Goal: Communication & Community: Participate in discussion

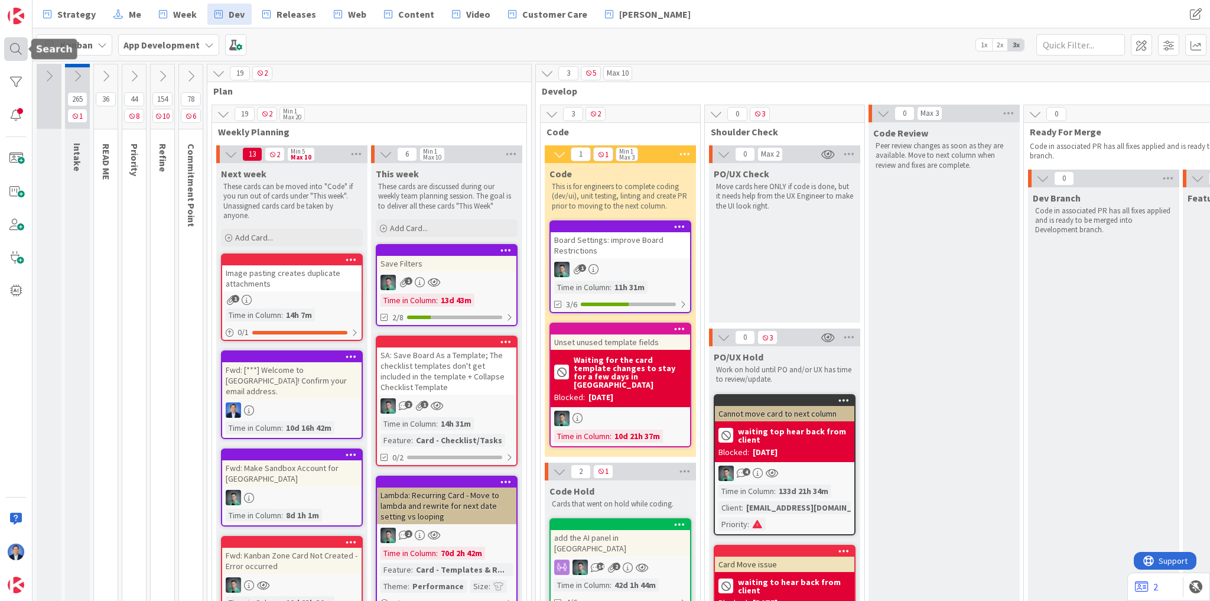
click at [9, 59] on div at bounding box center [16, 49] width 24 height 24
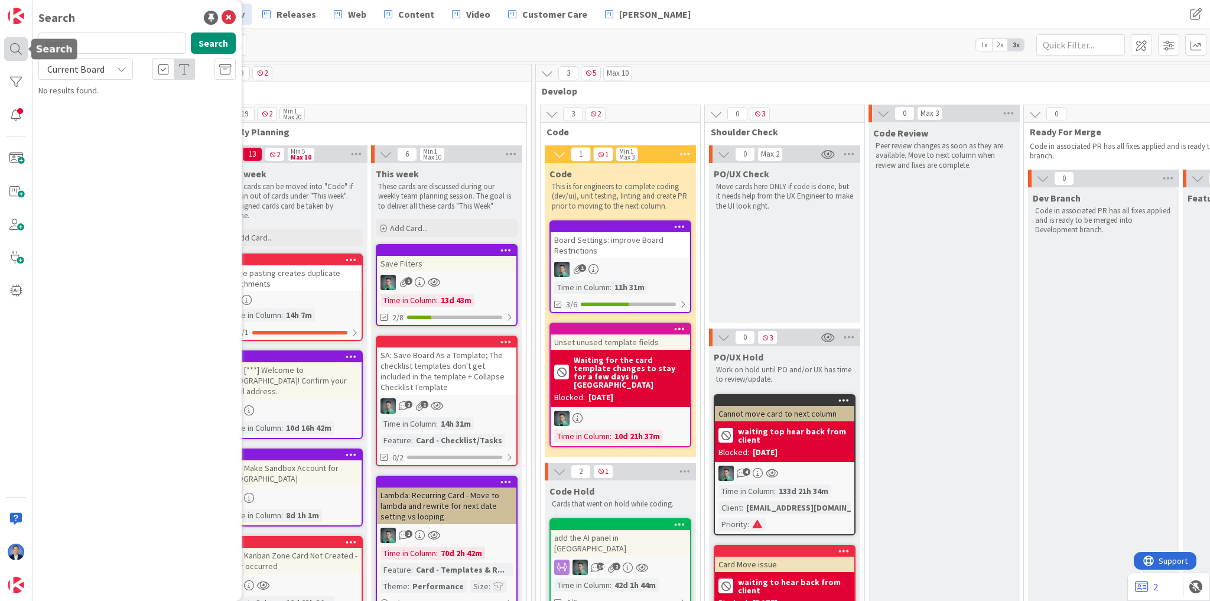
type input "tem"
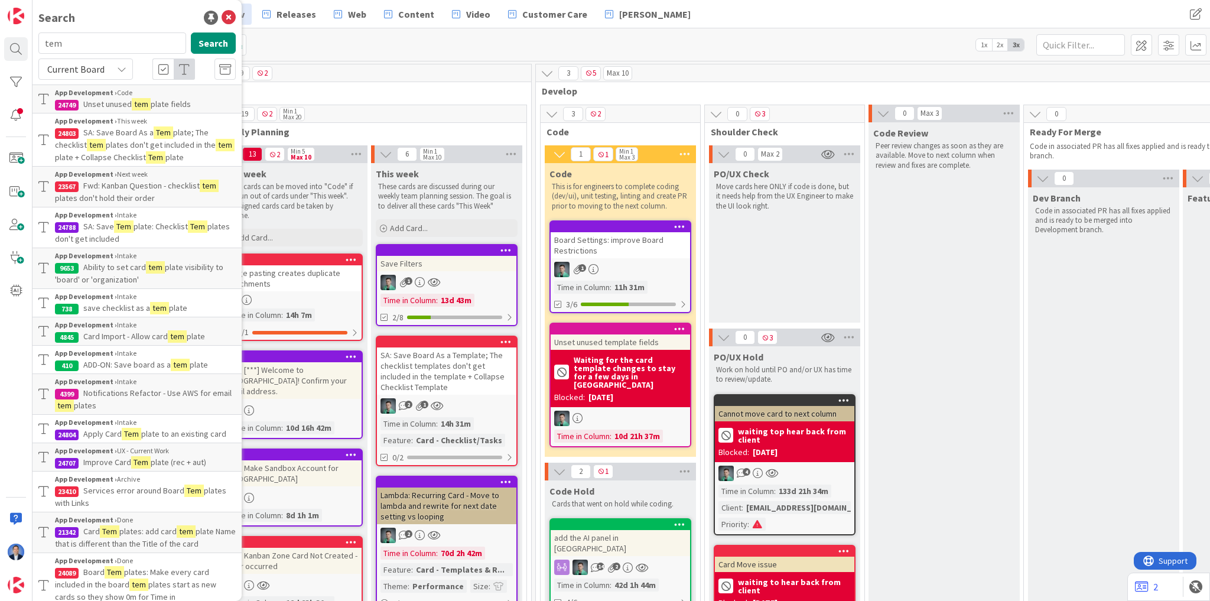
click at [277, 44] on div "Kanban App Development 1x 2x 3x" at bounding box center [622, 44] width 1178 height 33
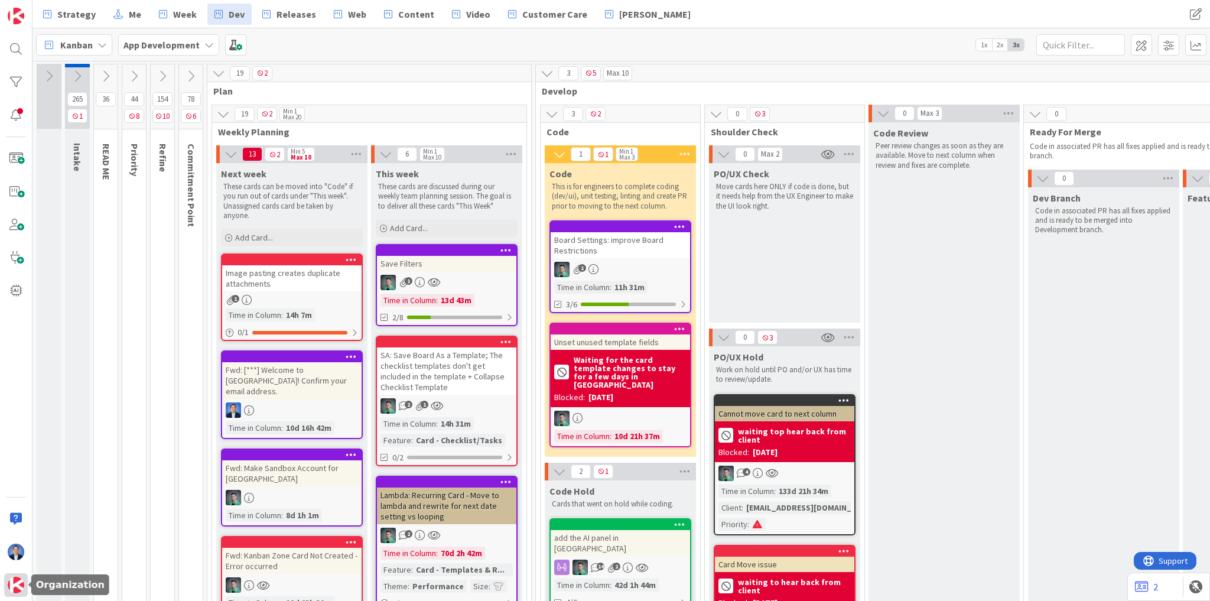
click at [27, 586] on div at bounding box center [16, 585] width 24 height 24
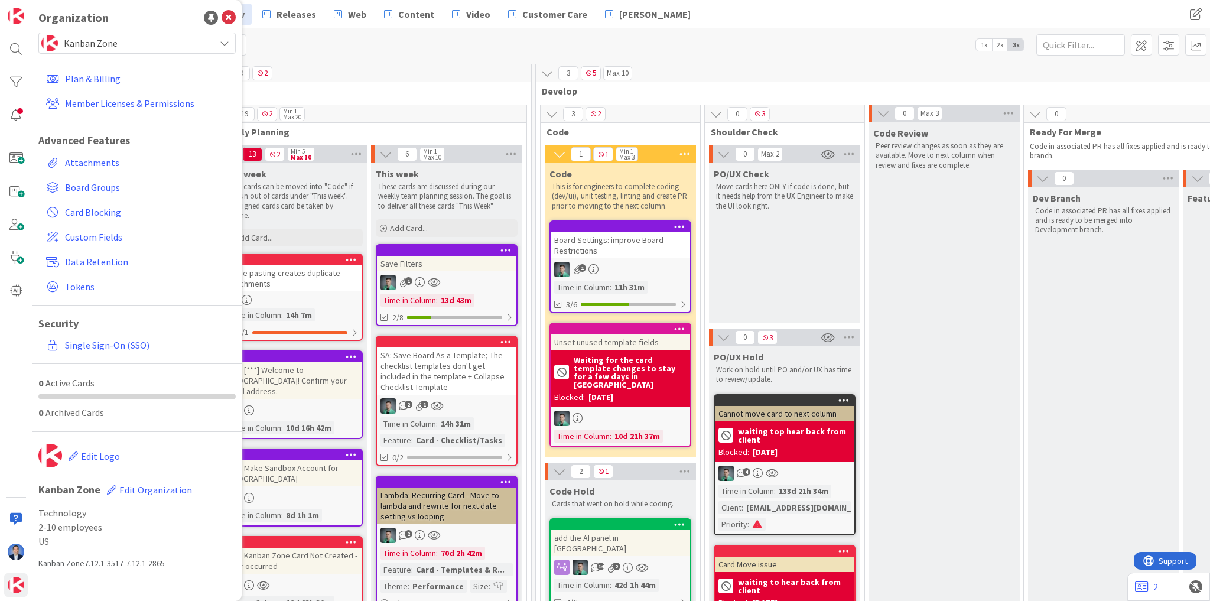
click at [144, 43] on span "Kanban Zone" at bounding box center [136, 43] width 145 height 17
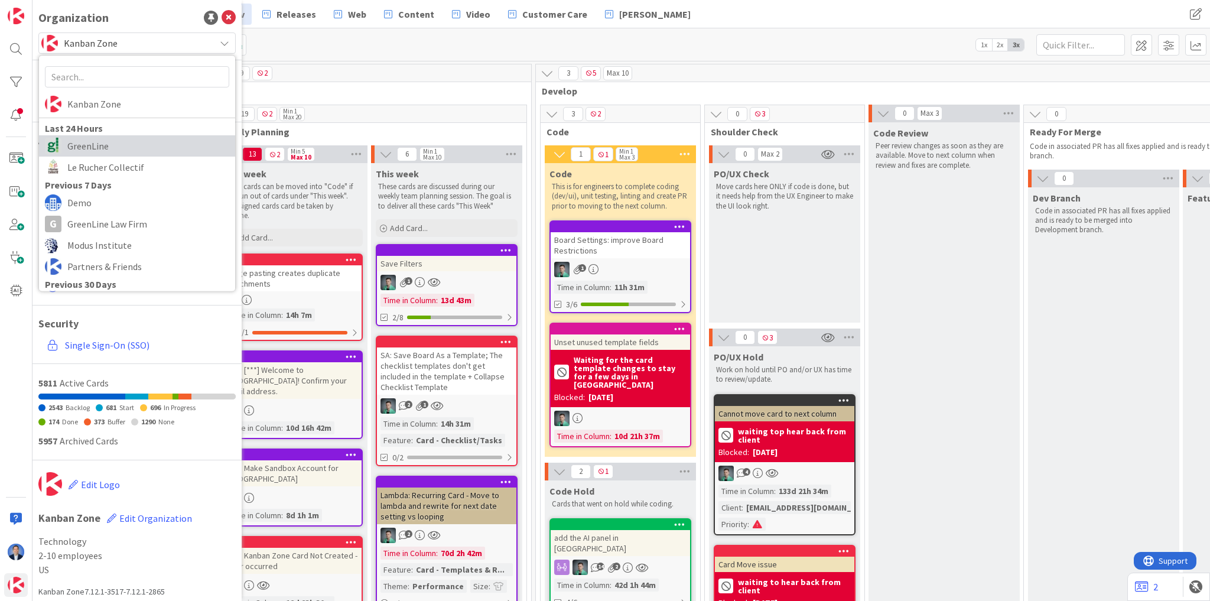
click at [117, 142] on span "GreenLine" at bounding box center [148, 146] width 162 height 18
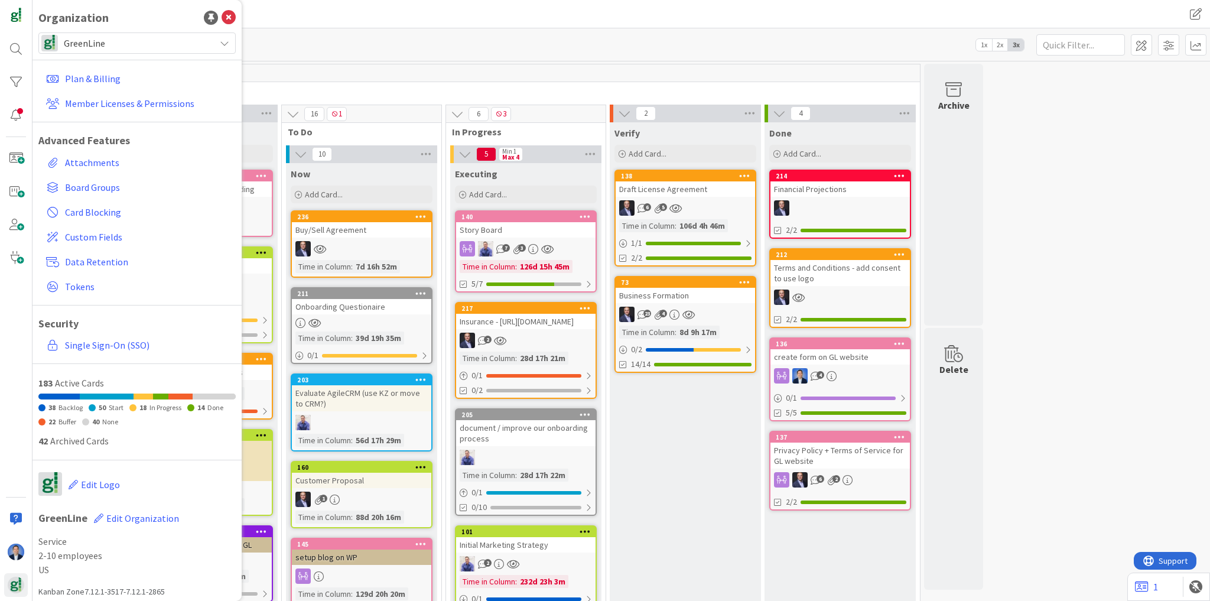
click at [106, 42] on span "GreenLine" at bounding box center [136, 43] width 145 height 17
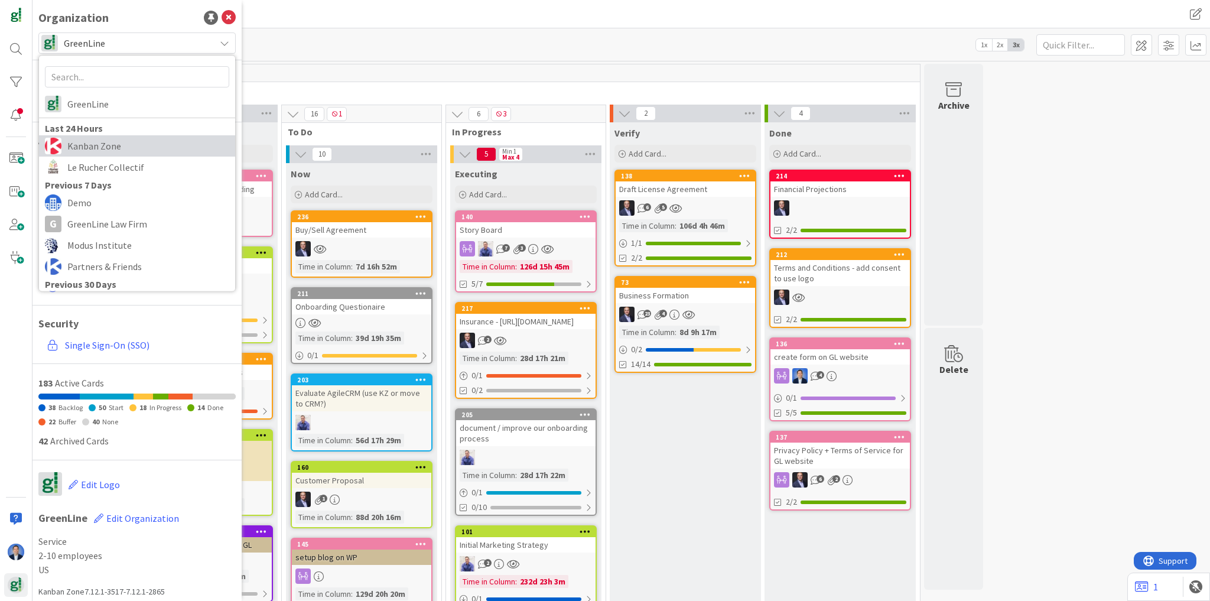
click at [108, 145] on span "Kanban Zone" at bounding box center [148, 146] width 162 height 18
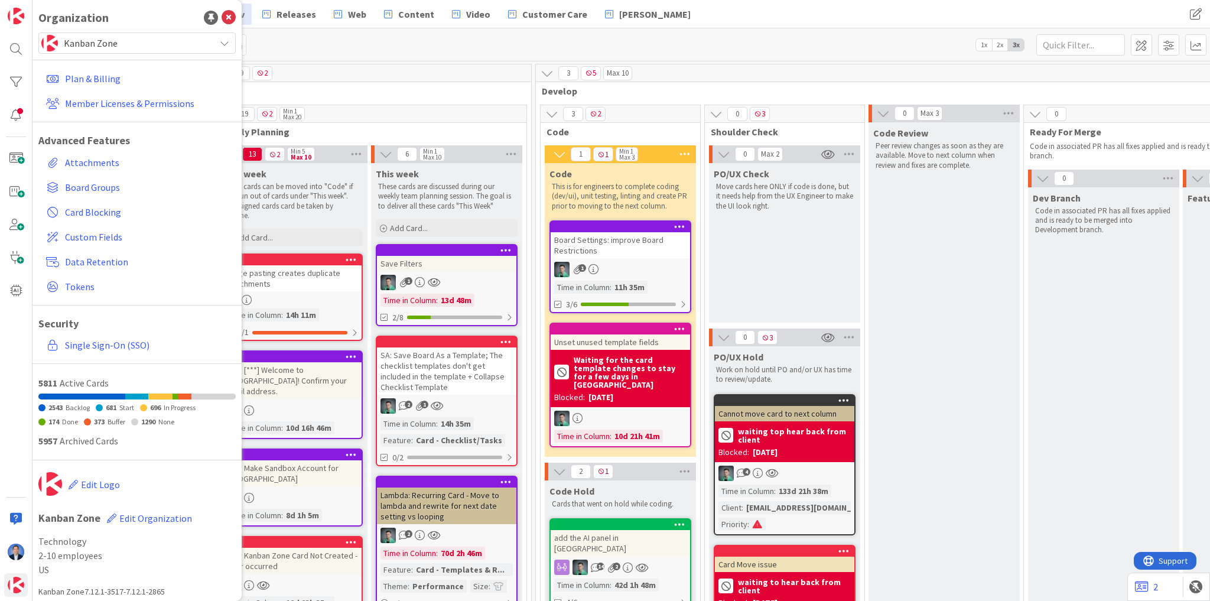
click at [394, 75] on div "19 2" at bounding box center [369, 73] width 324 height 18
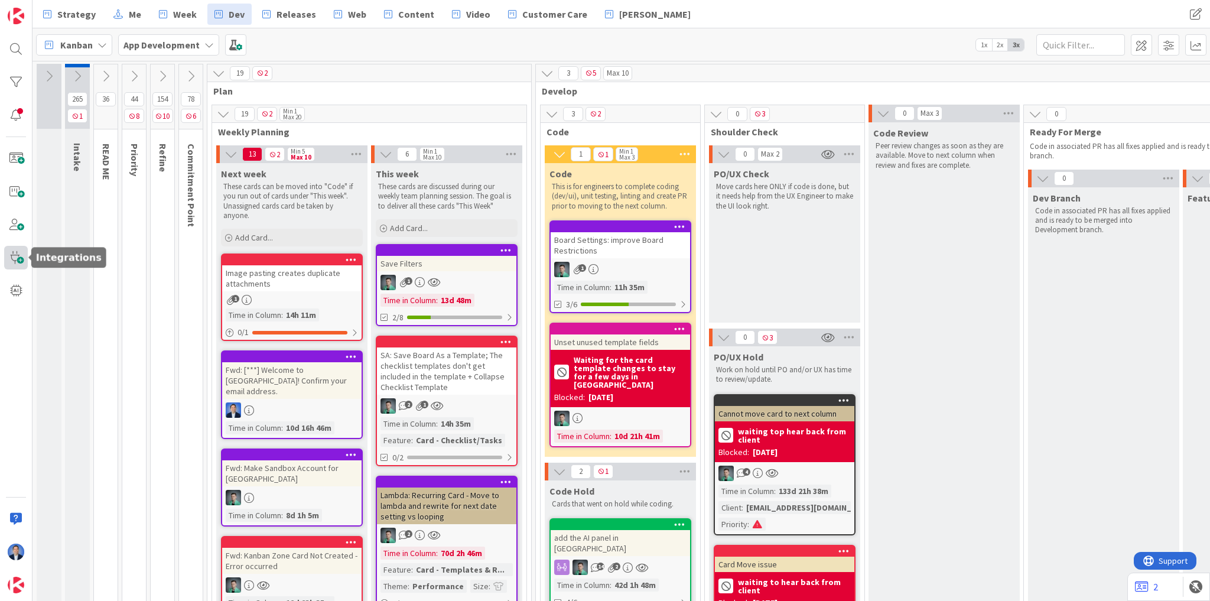
click at [19, 249] on span at bounding box center [16, 258] width 24 height 24
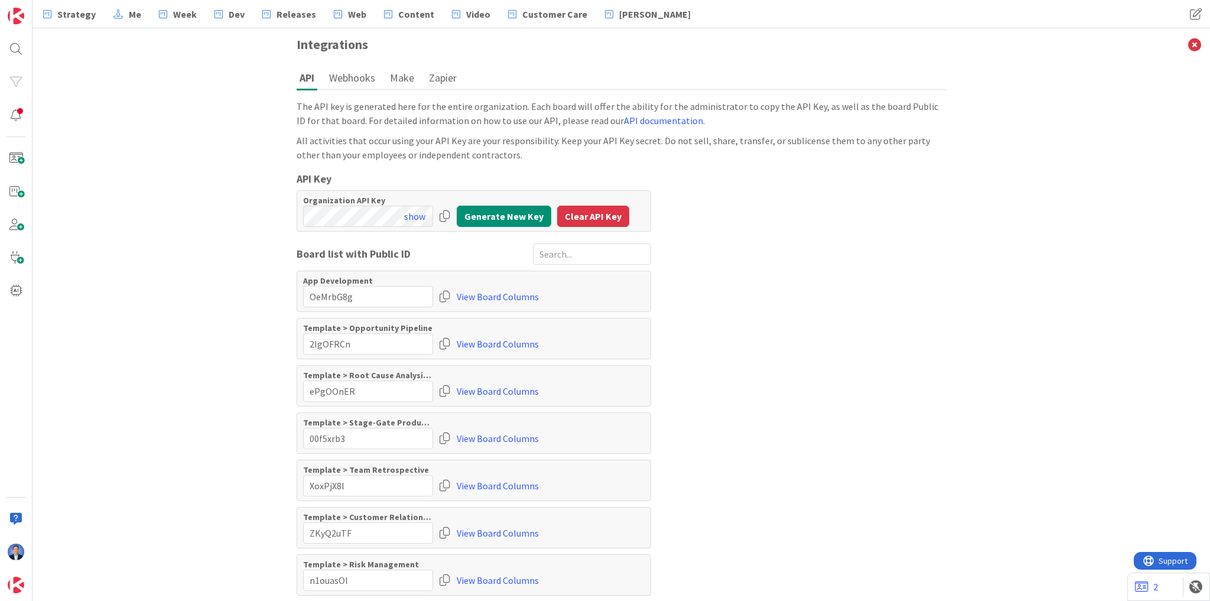
click at [393, 76] on button "Make" at bounding box center [402, 78] width 30 height 22
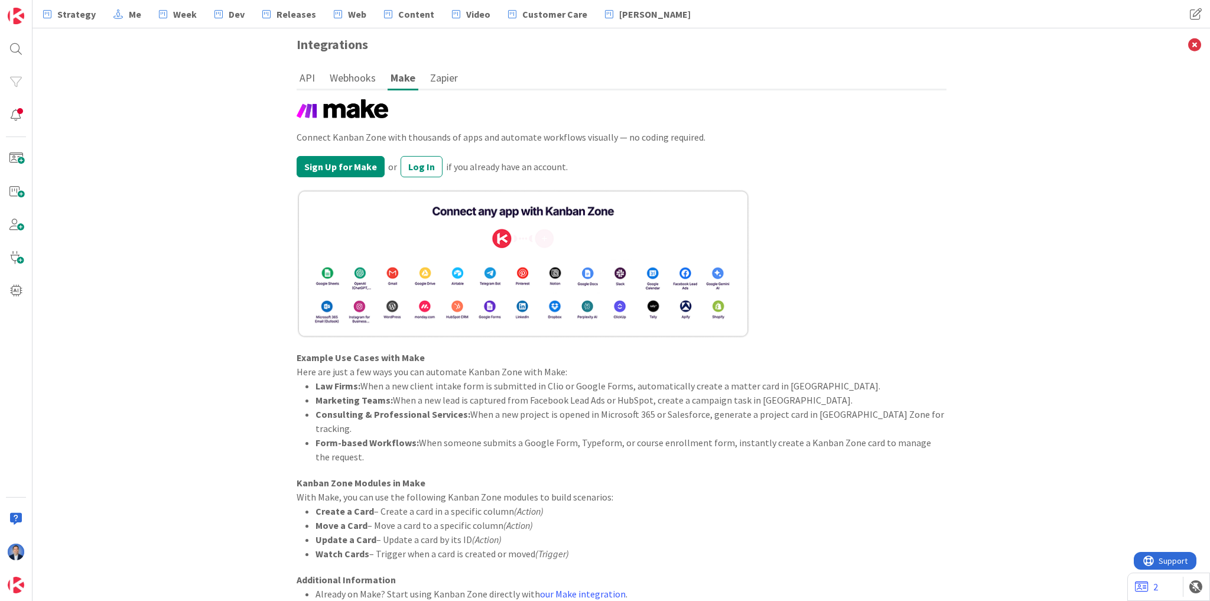
click at [445, 76] on button "Zapier" at bounding box center [444, 78] width 34 height 22
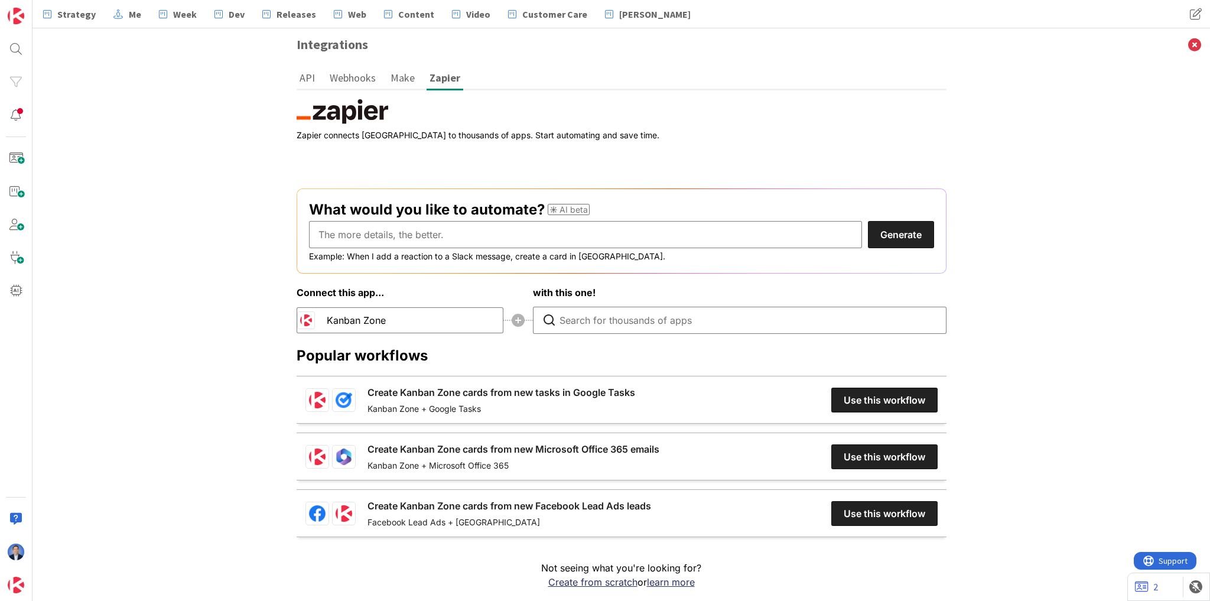
click at [400, 87] on button "Make" at bounding box center [403, 78] width 30 height 22
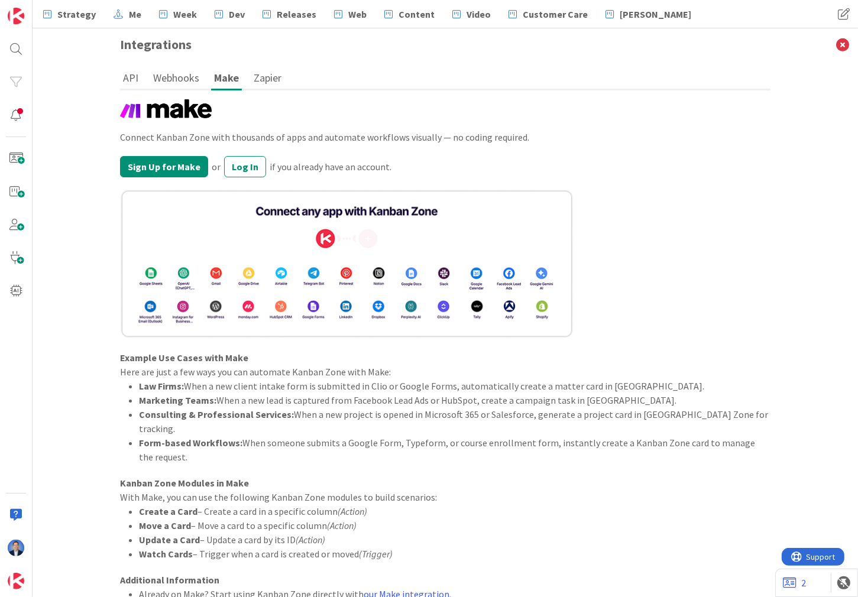
click at [719, 145] on div "Connect Kanban Zone with thousands of apps and automate workflows visually — no…" at bounding box center [445, 363] width 650 height 528
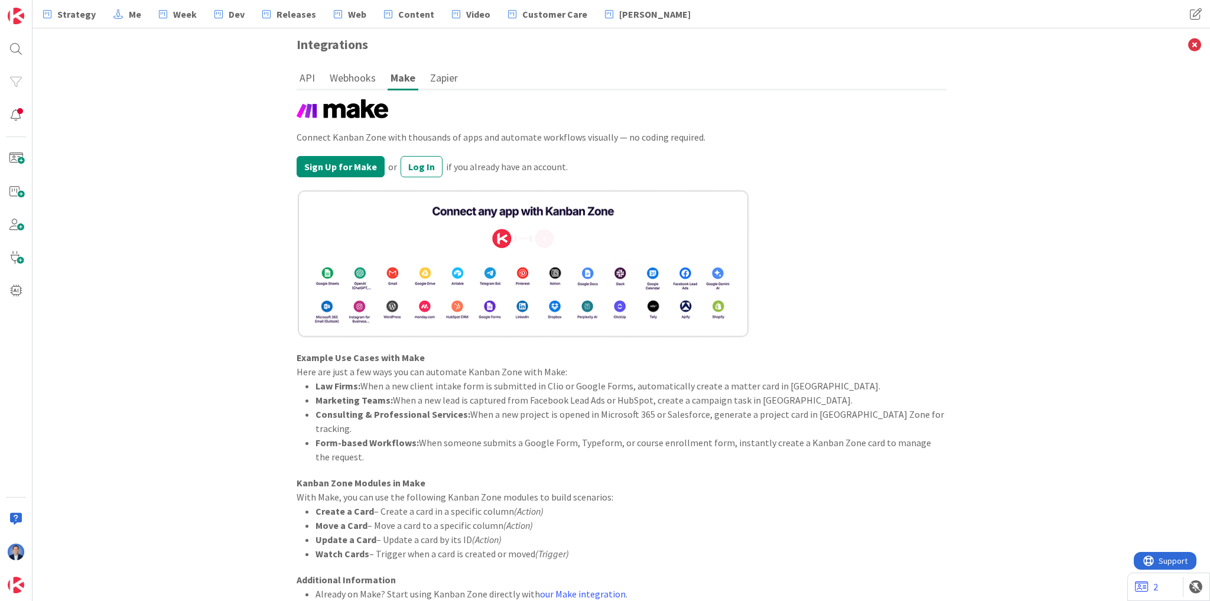
drag, startPoint x: 440, startPoint y: 75, endPoint x: 444, endPoint y: 80, distance: 7.1
click at [440, 75] on button "Zapier" at bounding box center [444, 78] width 34 height 22
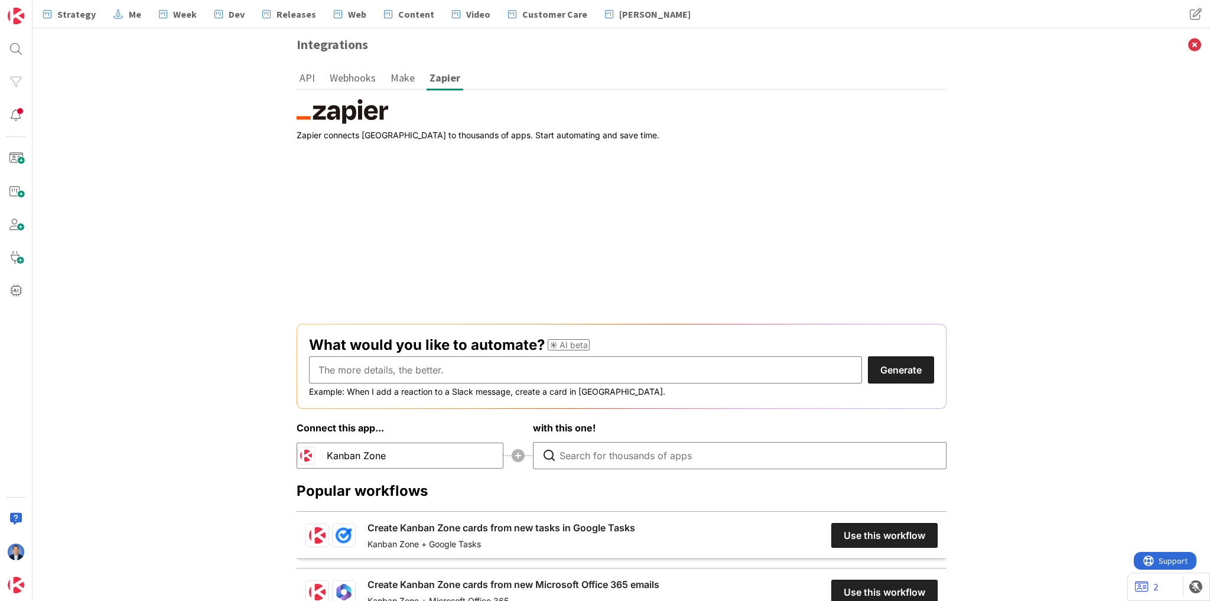
click at [342, 79] on button "Webhooks" at bounding box center [353, 78] width 52 height 22
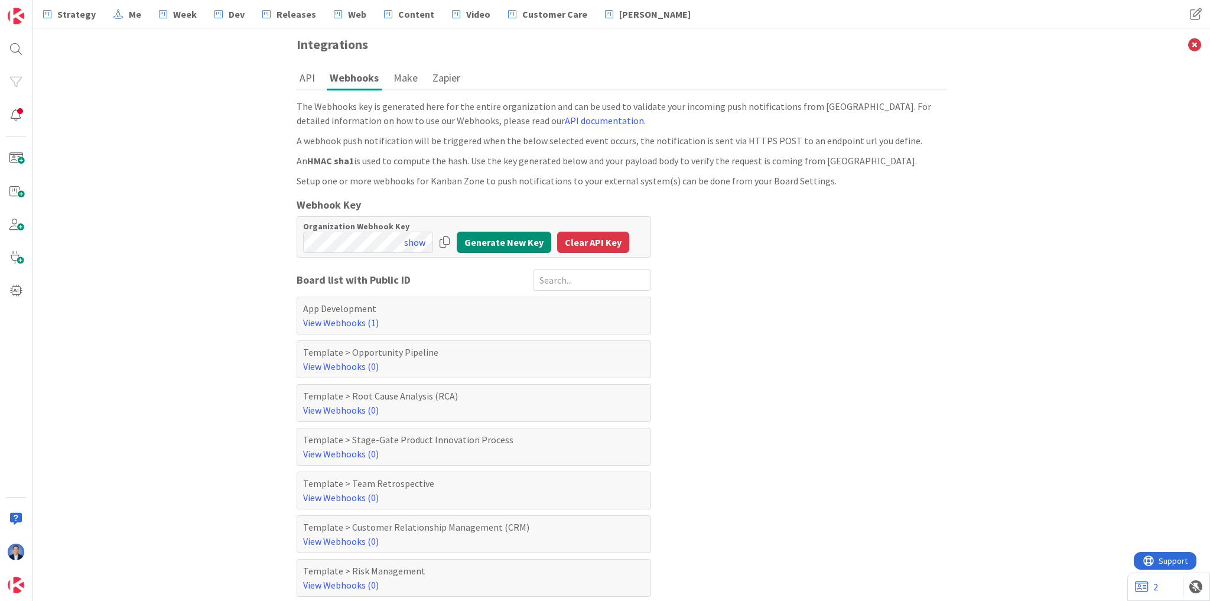
click at [305, 80] on button "API" at bounding box center [307, 78] width 21 height 22
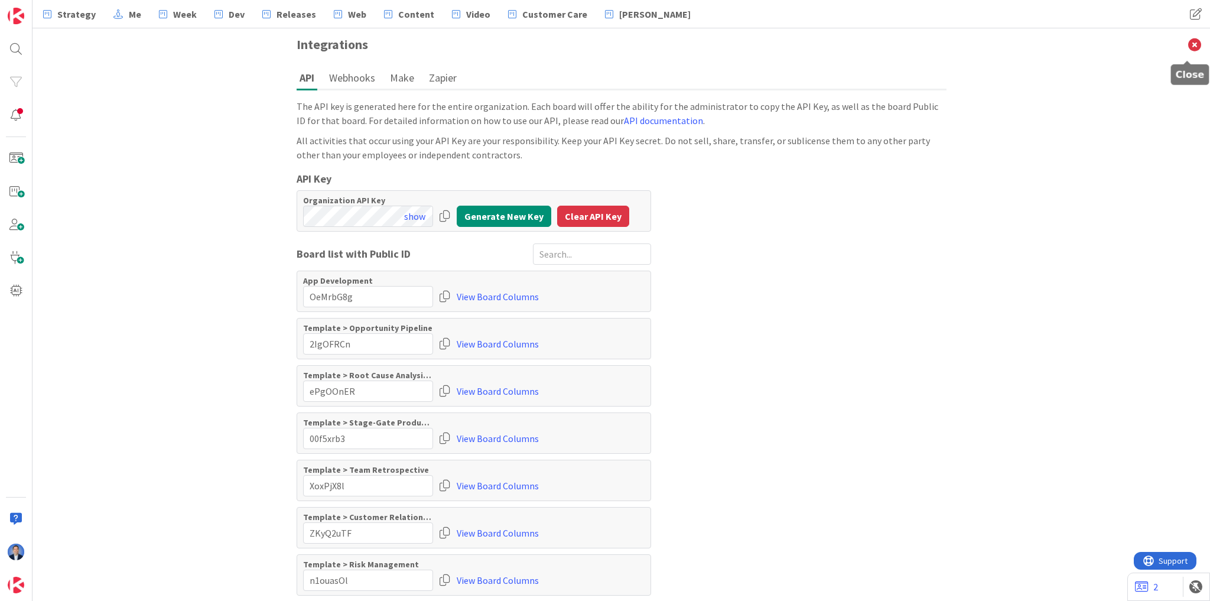
click at [1190, 43] on icon at bounding box center [1195, 44] width 31 height 33
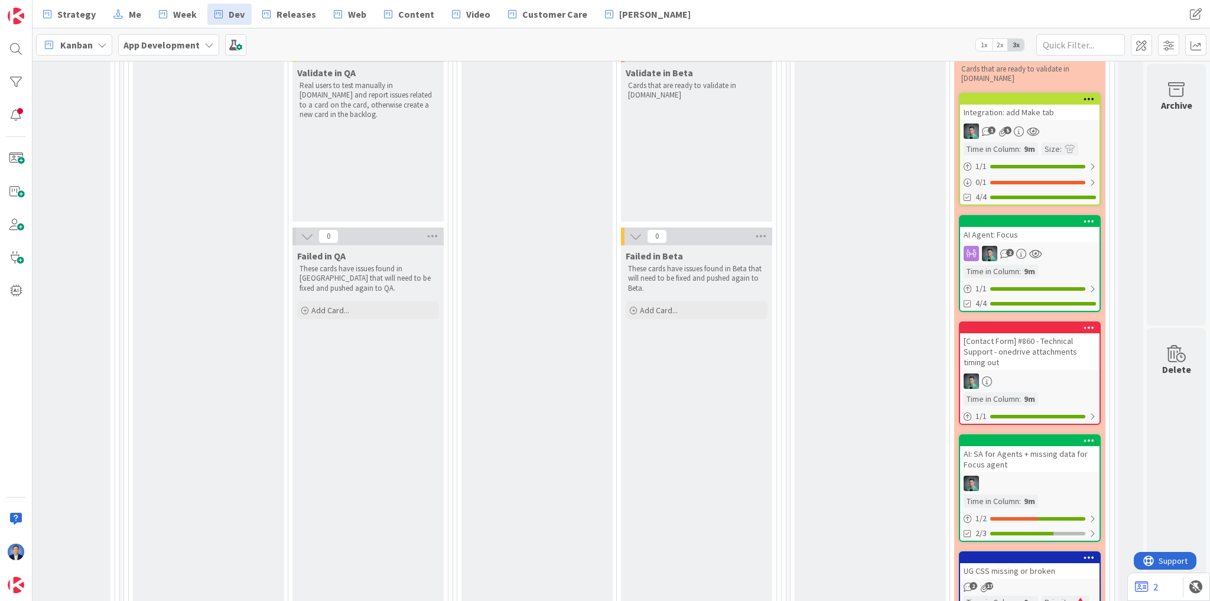
scroll to position [0, 1228]
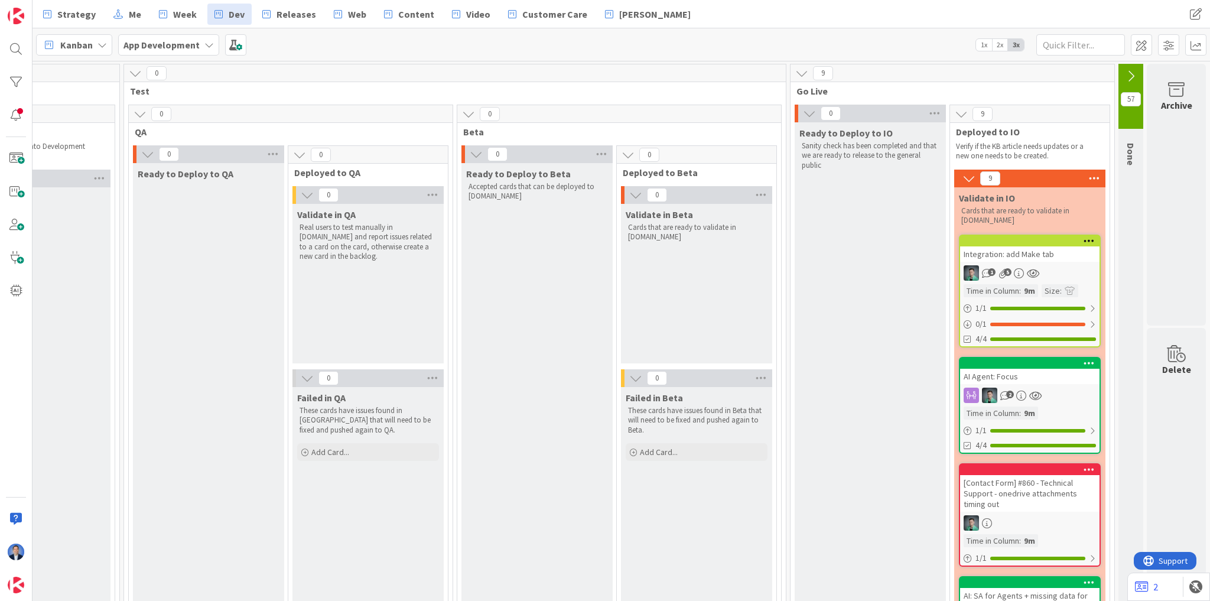
click at [1125, 77] on icon at bounding box center [1131, 76] width 13 height 13
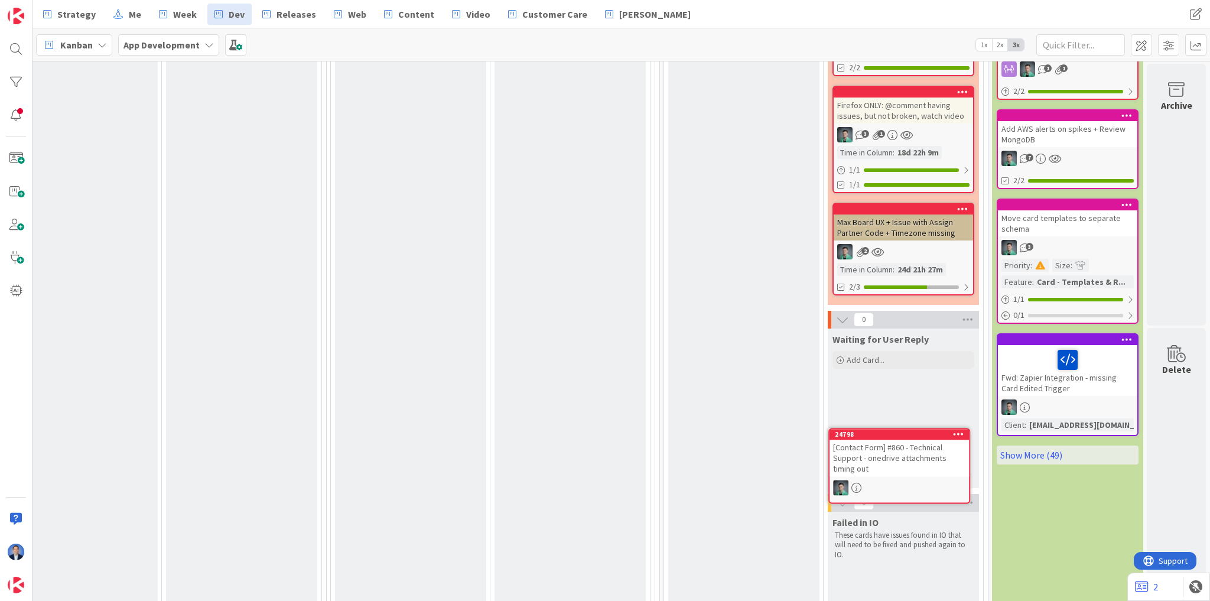
scroll to position [681, 1355]
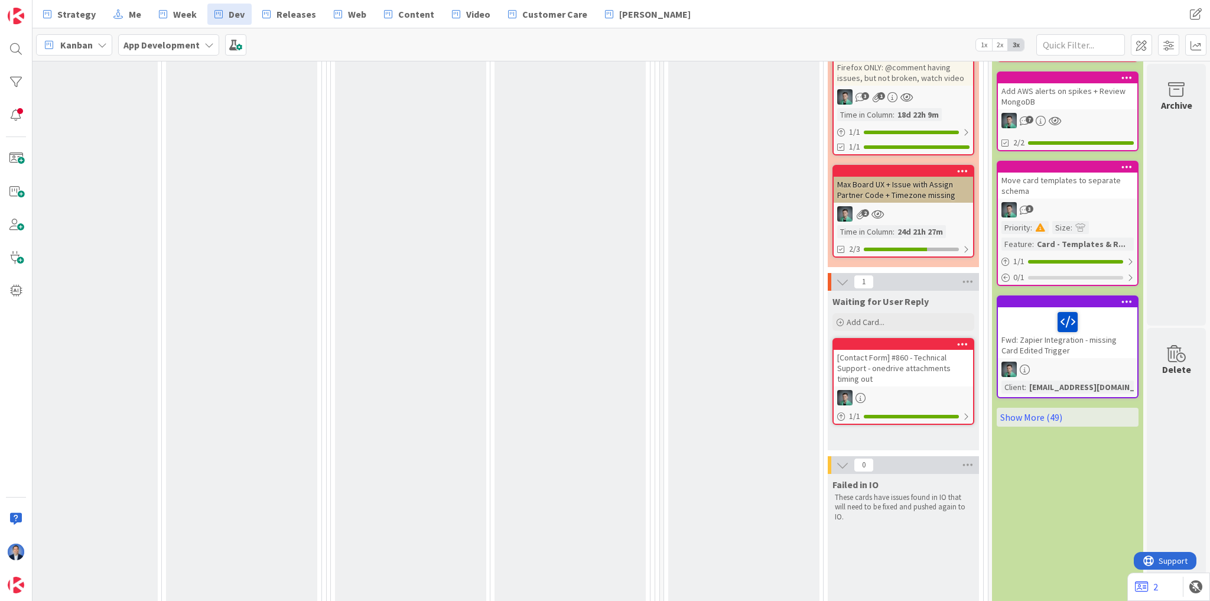
click at [901, 354] on div "[Contact Form] #860 - Technical Support - onedrive attachments timing out" at bounding box center [903, 368] width 139 height 37
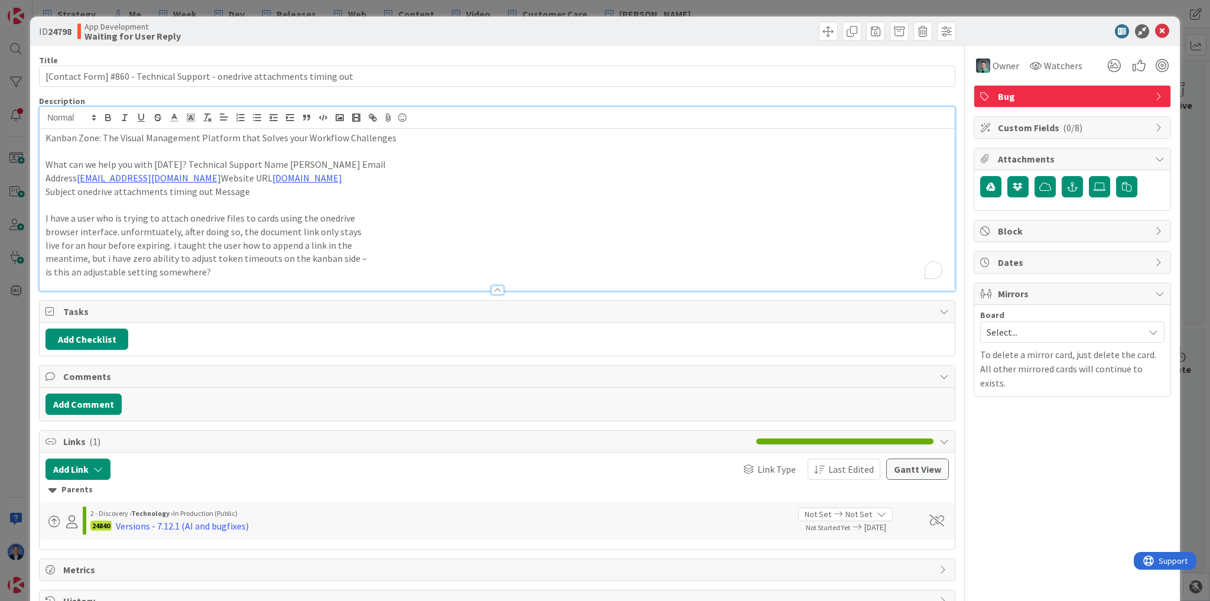
click at [579, 114] on div "Kanban Zone: The Visual Management Platform that Solves your Workflow Challenge…" at bounding box center [497, 199] width 915 height 184
drag, startPoint x: 229, startPoint y: 178, endPoint x: 79, endPoint y: 177, distance: 150.7
click at [79, 177] on p "Address [EMAIL_ADDRESS][DOMAIN_NAME] Website URL [DOMAIN_NAME]" at bounding box center [498, 178] width 904 height 14
copy link "[EMAIL_ADDRESS][DOMAIN_NAME]"
click at [1158, 33] on icon at bounding box center [1162, 31] width 14 height 14
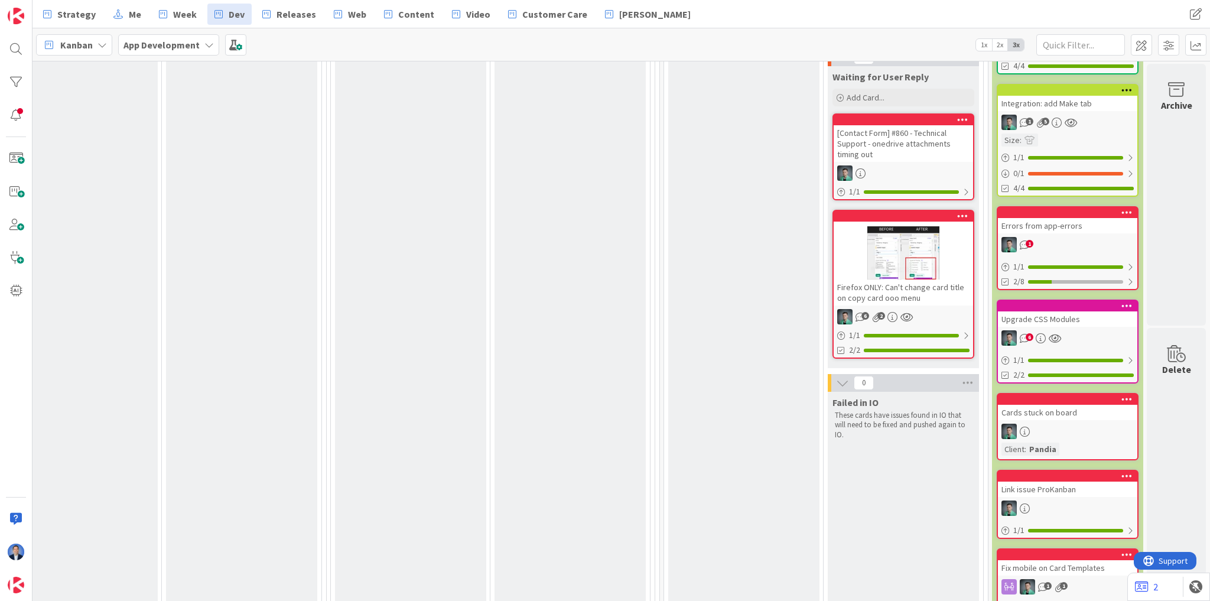
scroll to position [407, 1355]
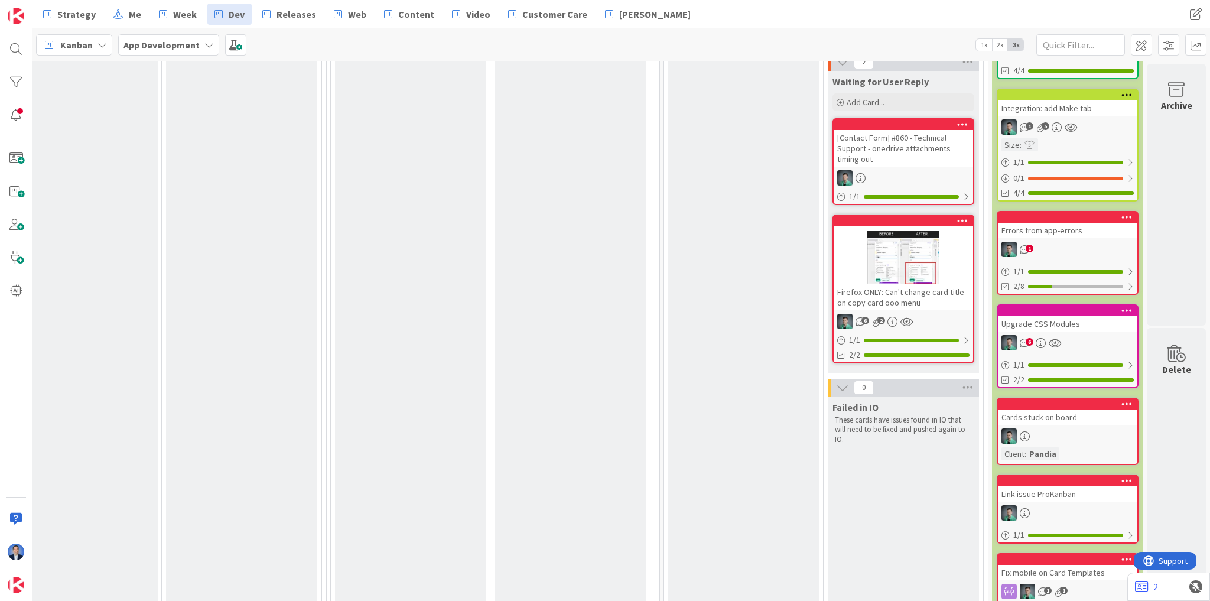
click at [851, 275] on div at bounding box center [903, 257] width 139 height 53
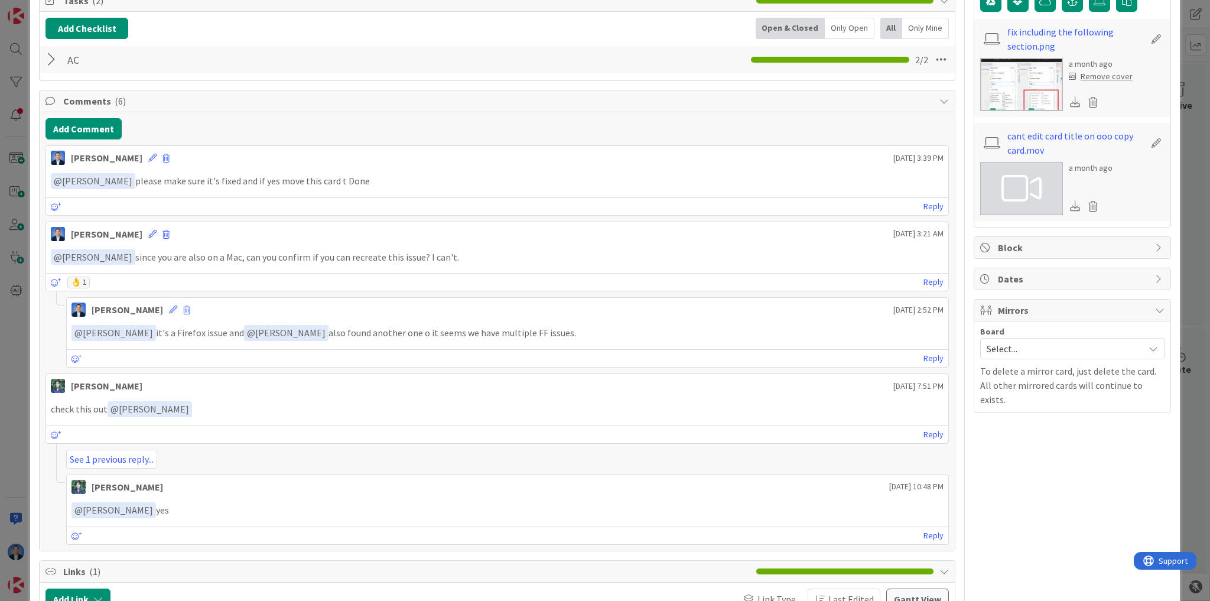
scroll to position [189, 0]
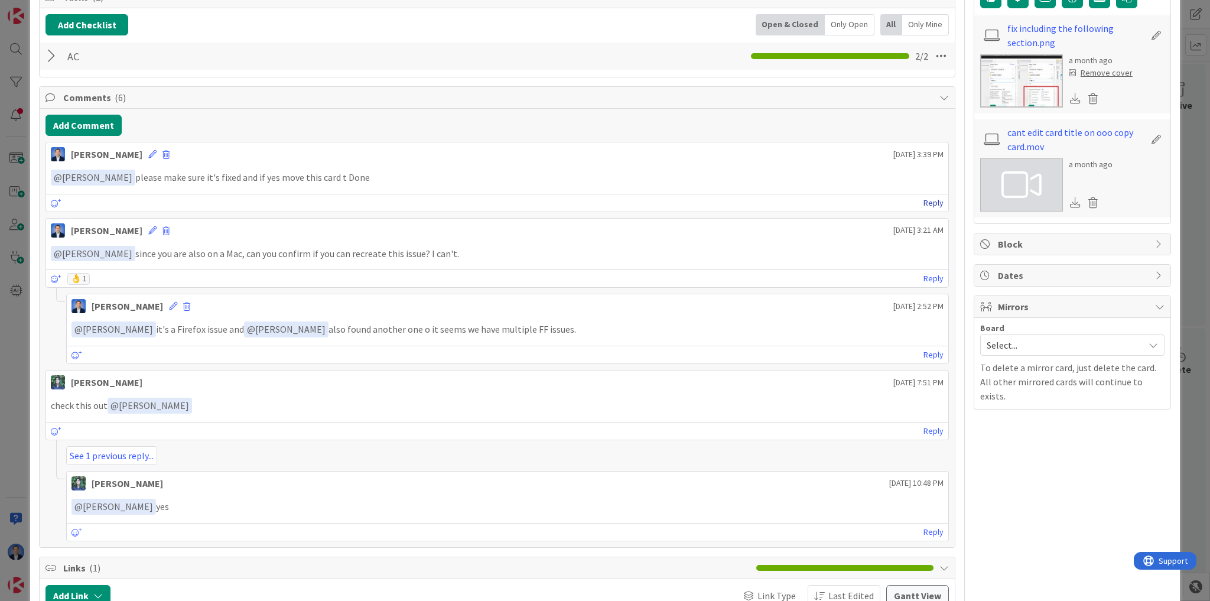
click at [930, 199] on link "Reply" at bounding box center [934, 203] width 20 height 15
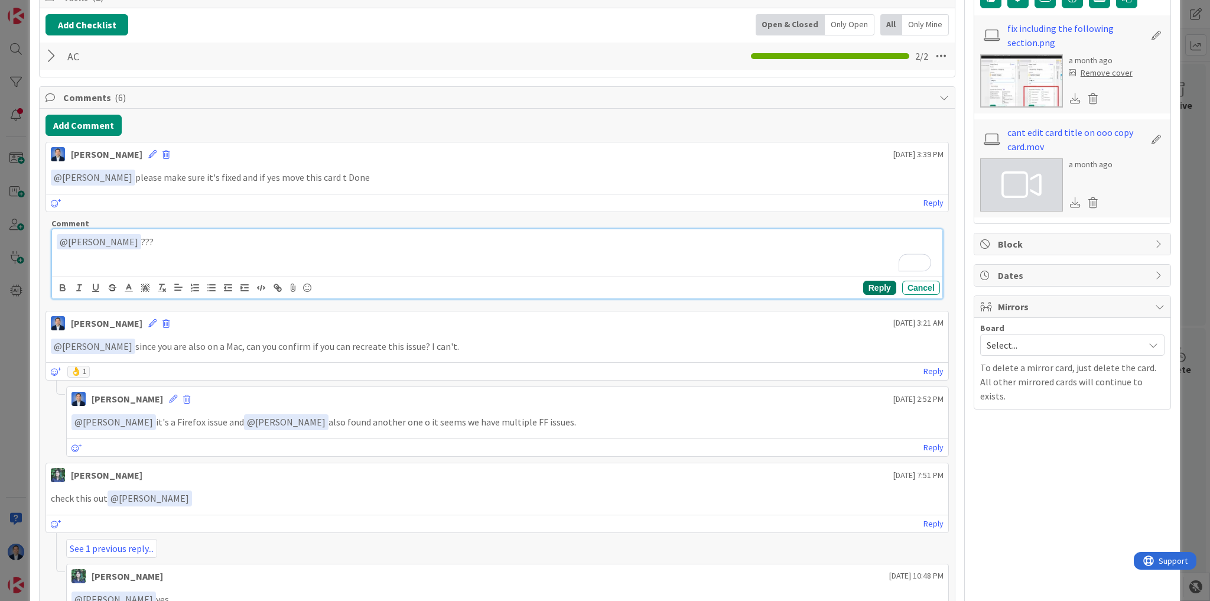
click at [869, 283] on button "Reply" at bounding box center [879, 288] width 33 height 14
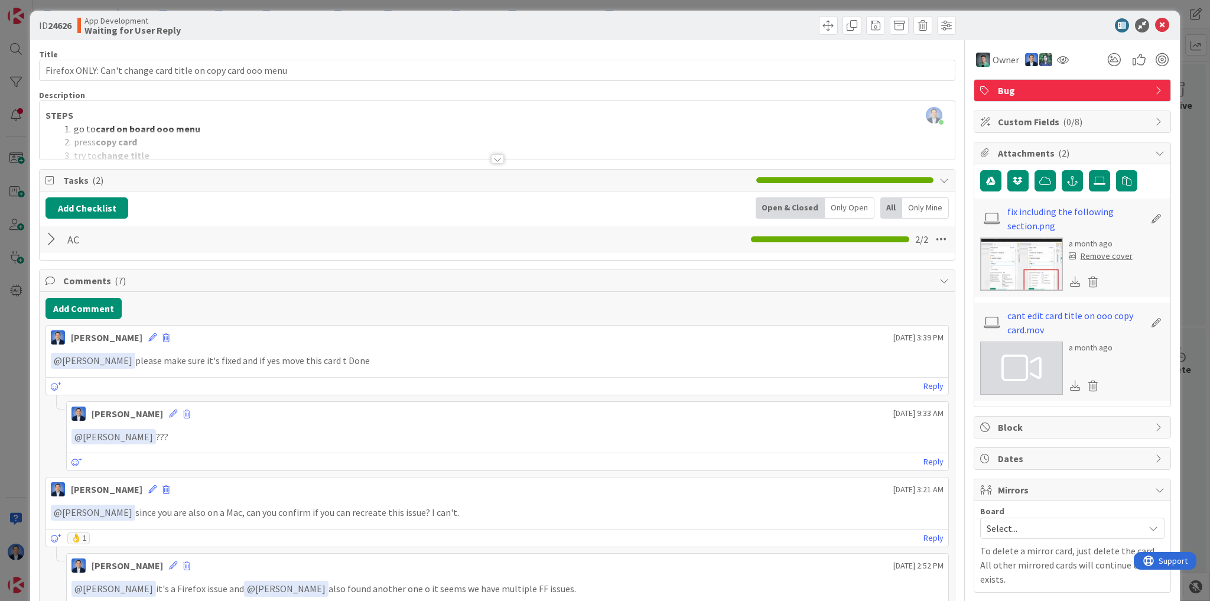
scroll to position [0, 0]
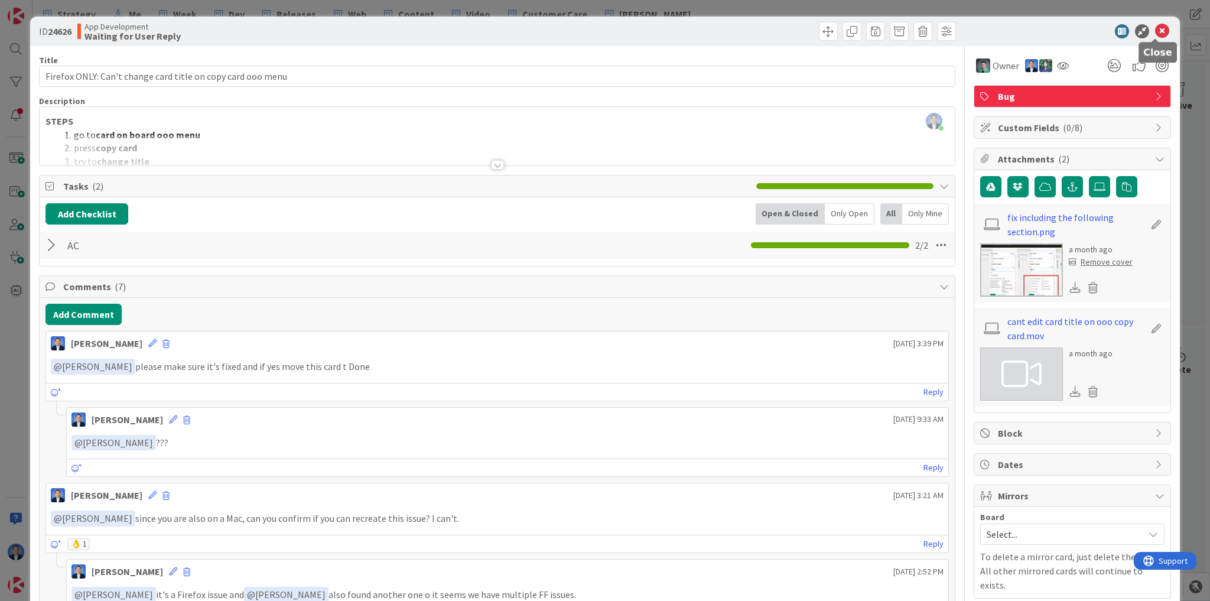
click at [1155, 30] on icon at bounding box center [1162, 31] width 14 height 14
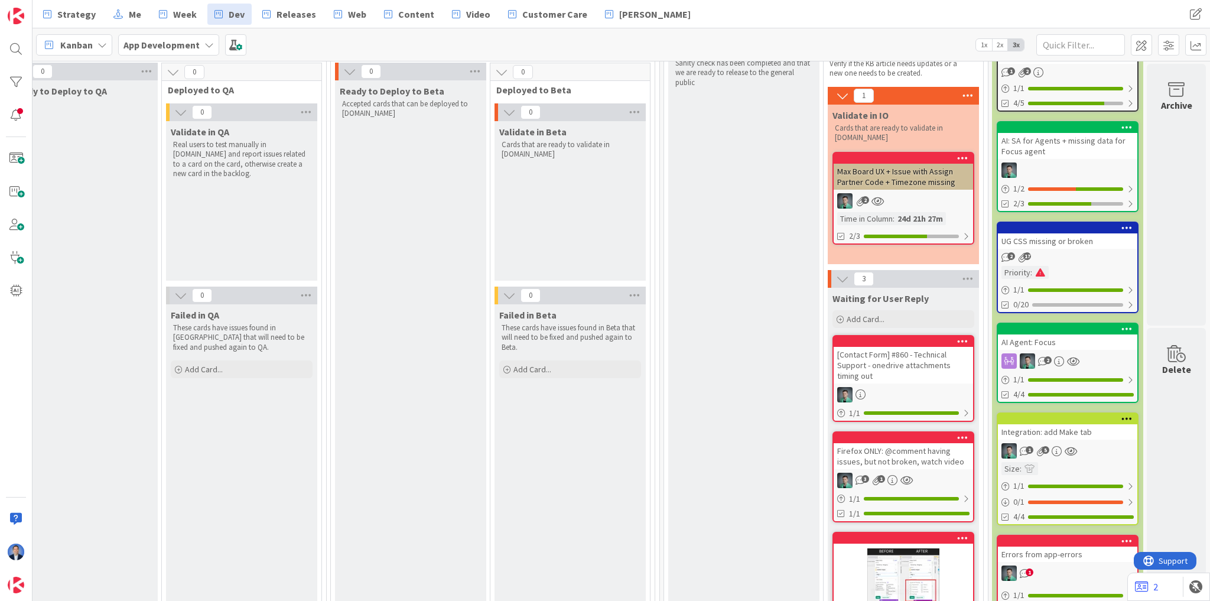
scroll to position [85, 1355]
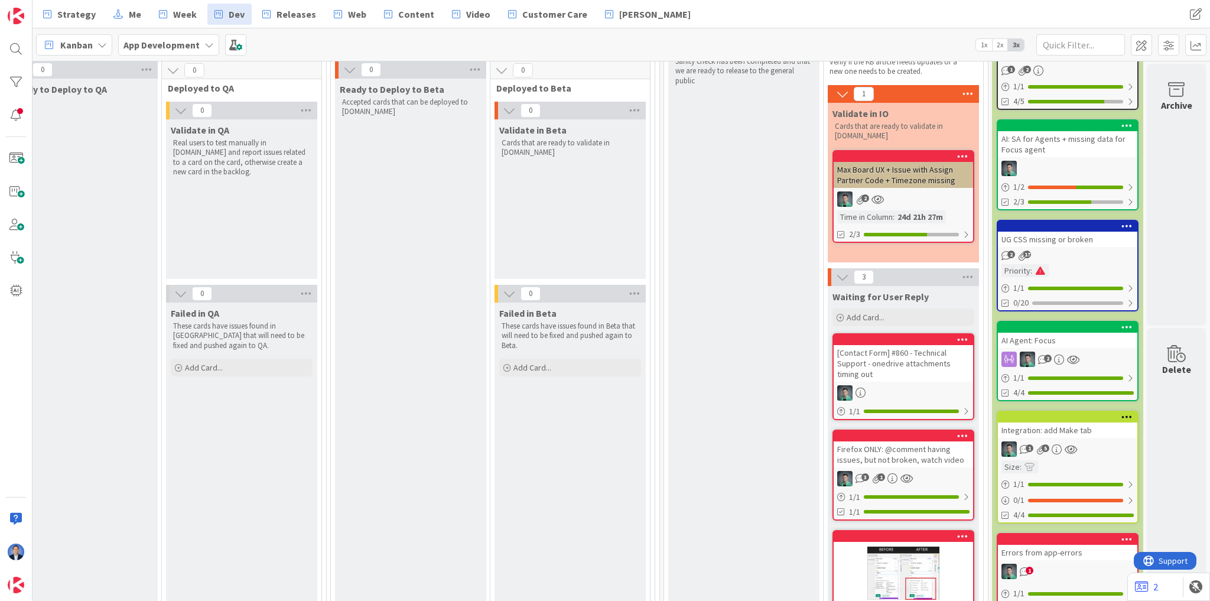
click at [895, 454] on div "Firefox ONLY: @comment having issues, but not broken, watch video" at bounding box center [903, 454] width 139 height 26
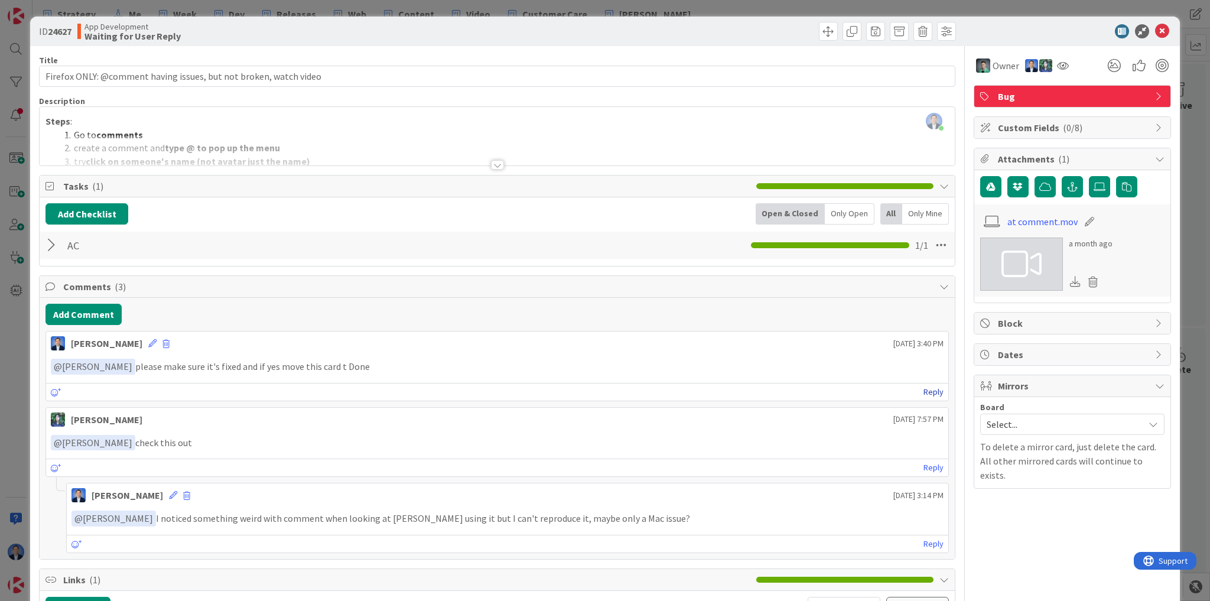
click at [924, 387] on link "Reply" at bounding box center [934, 392] width 20 height 15
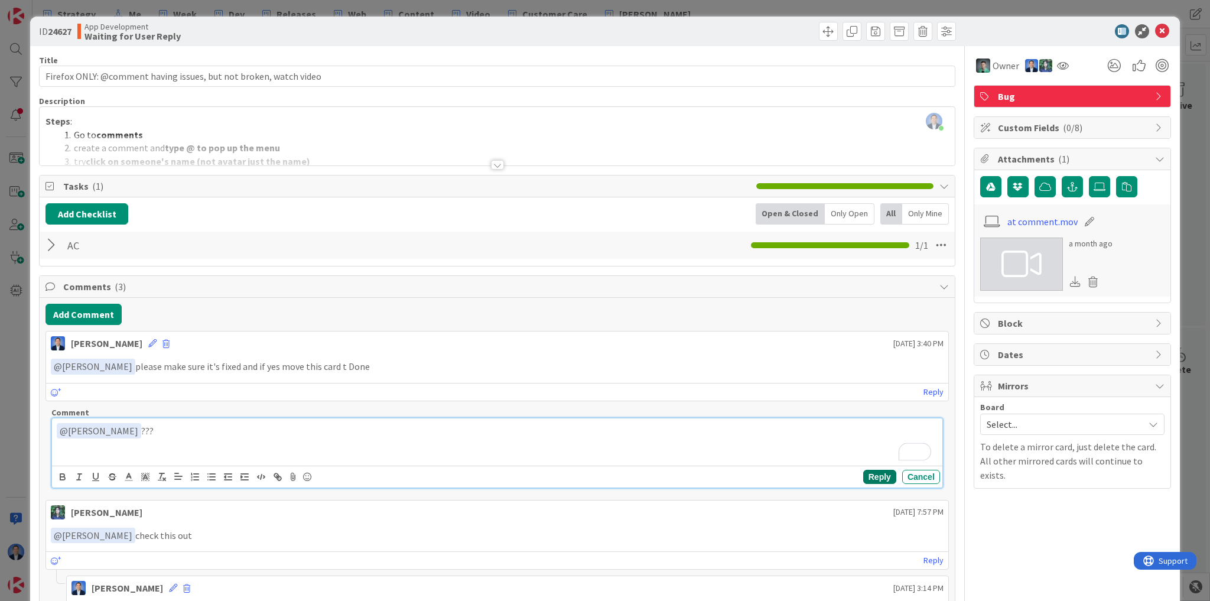
click at [875, 476] on button "Reply" at bounding box center [879, 477] width 33 height 14
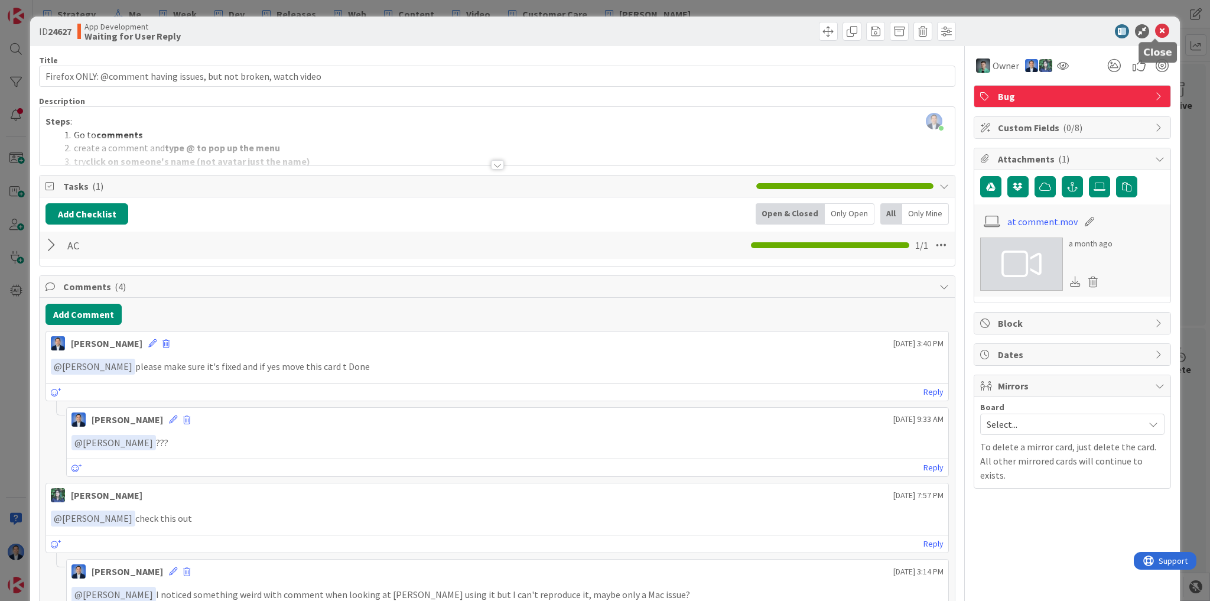
click at [1161, 28] on icon at bounding box center [1162, 31] width 14 height 14
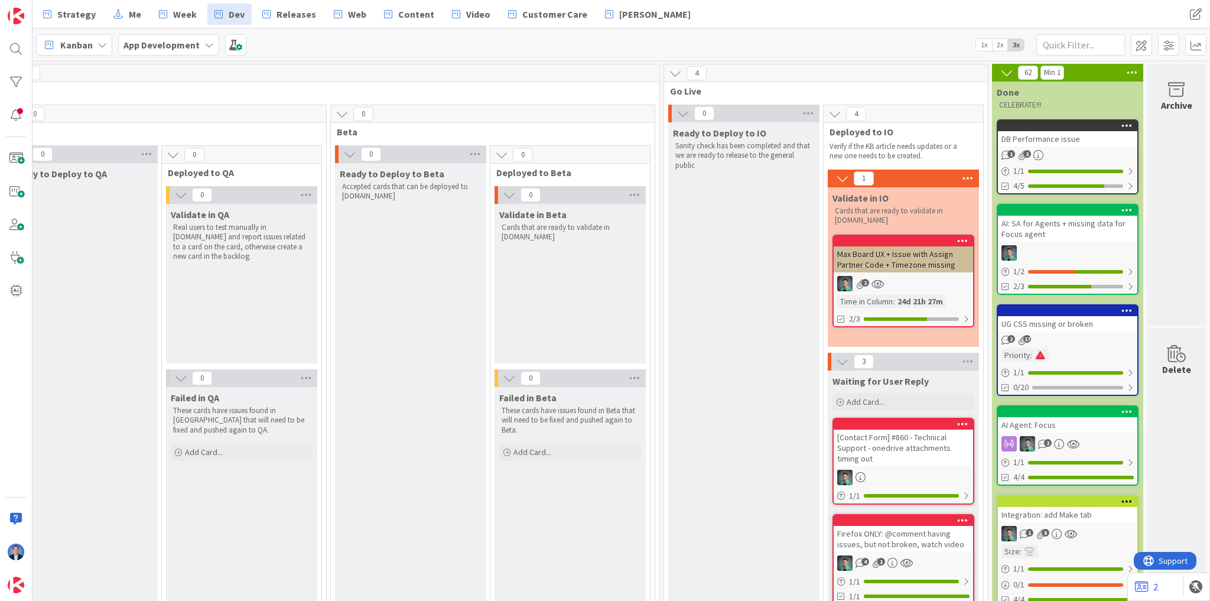
click at [891, 265] on div "Max Board UX + Issue with Assign Partner Code + Timezone missing" at bounding box center [903, 259] width 139 height 26
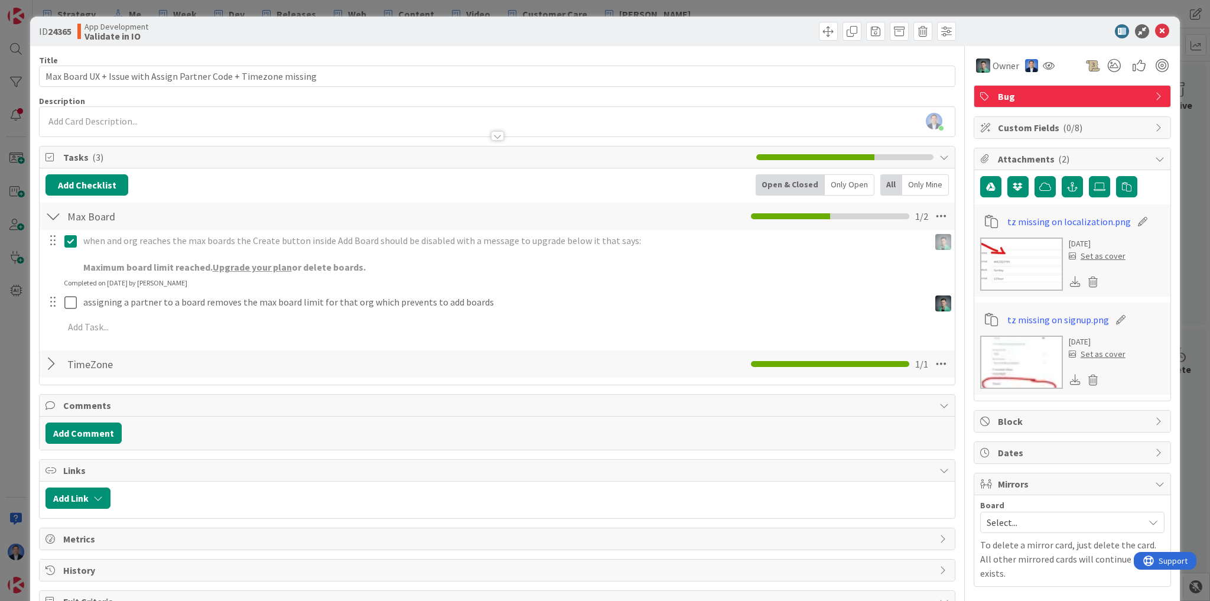
click at [1026, 272] on img at bounding box center [1022, 264] width 83 height 53
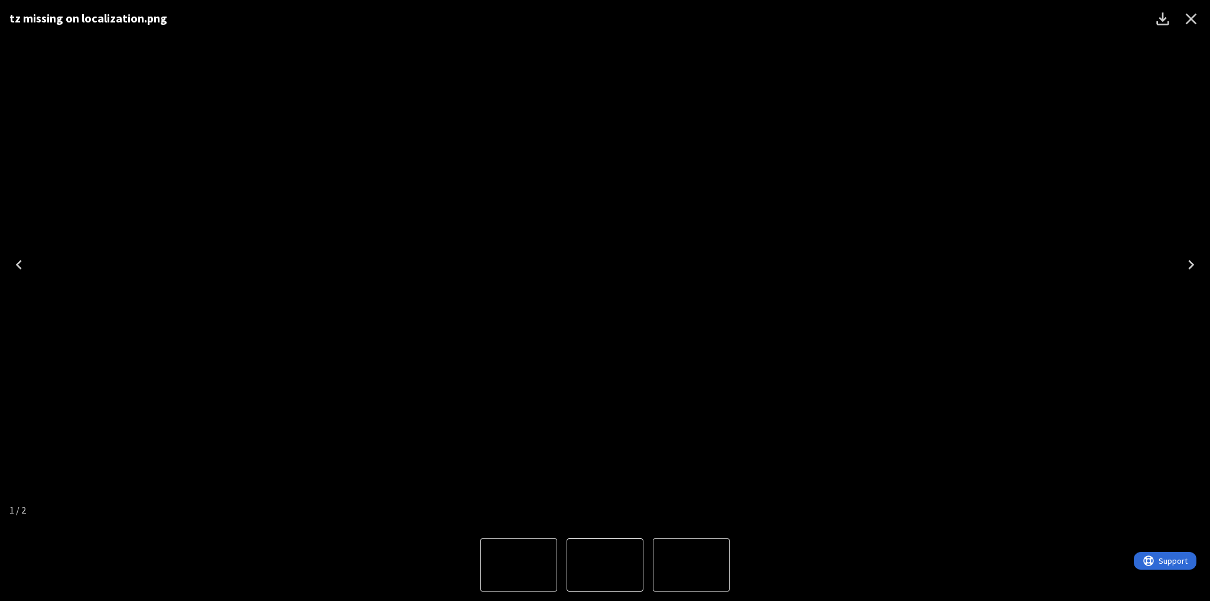
click at [1188, 262] on icon "Next" at bounding box center [1191, 264] width 19 height 19
click at [1189, 12] on icon "Close" at bounding box center [1191, 18] width 19 height 19
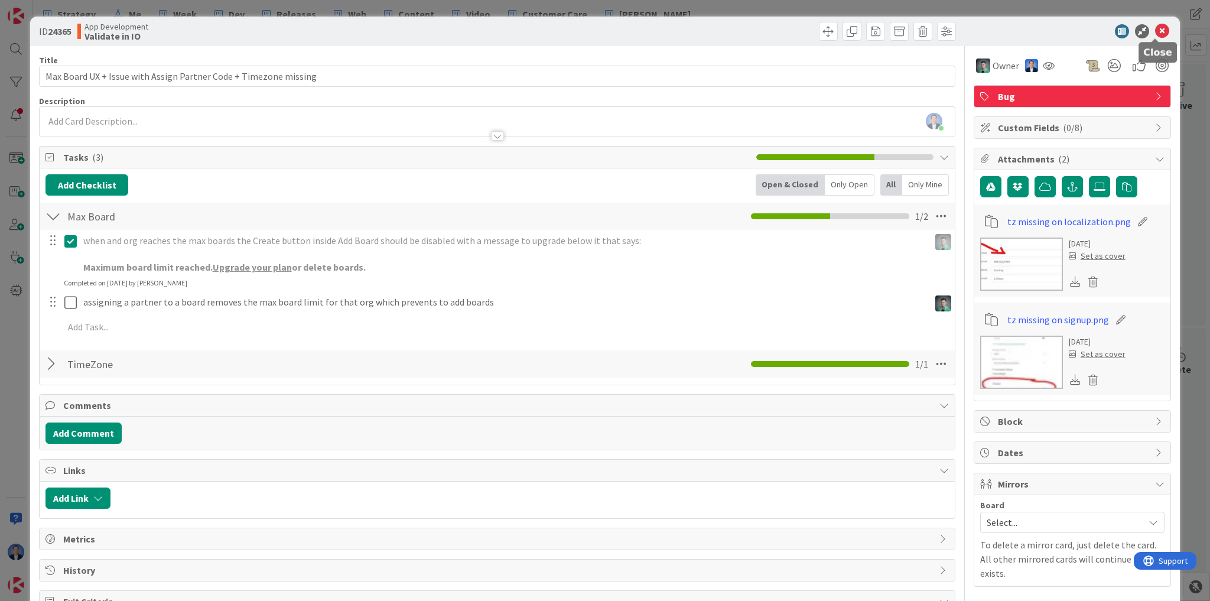
click at [1161, 34] on icon at bounding box center [1162, 31] width 14 height 14
